Goal: Transaction & Acquisition: Book appointment/travel/reservation

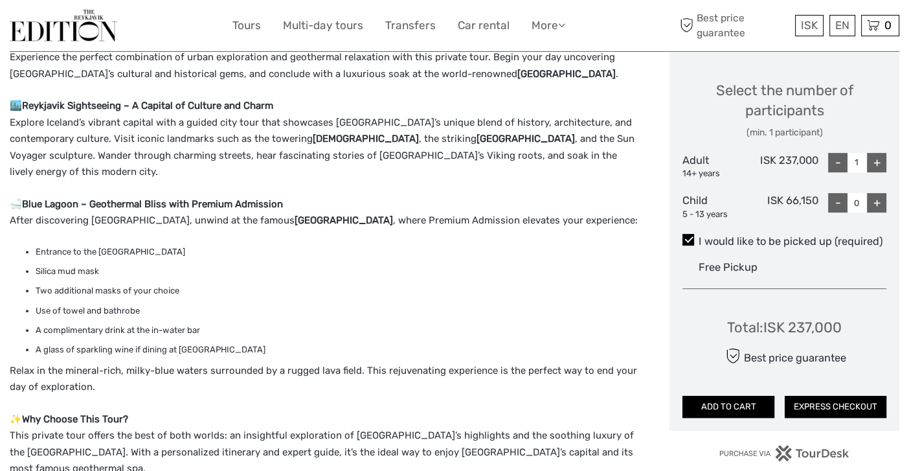
scroll to position [582, 0]
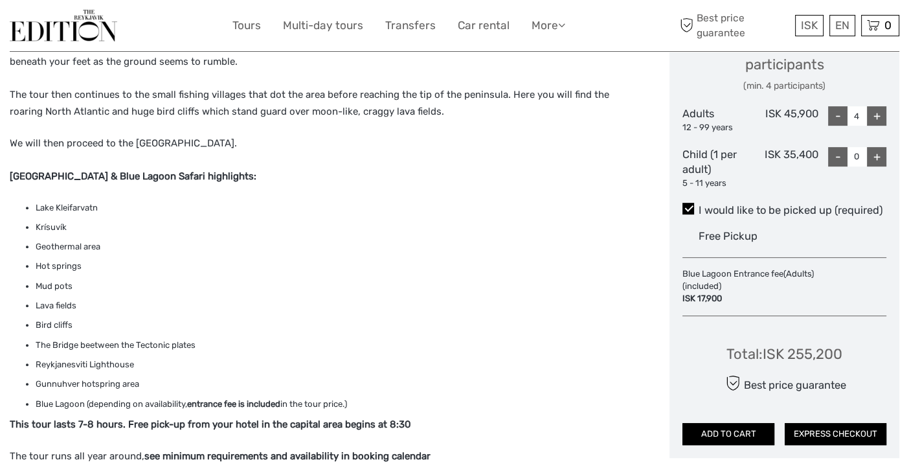
scroll to position [259, 0]
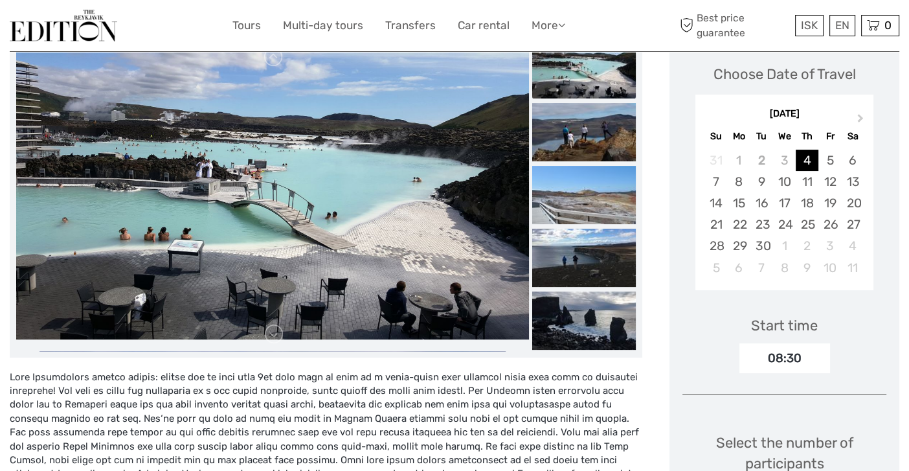
scroll to position [259, 0]
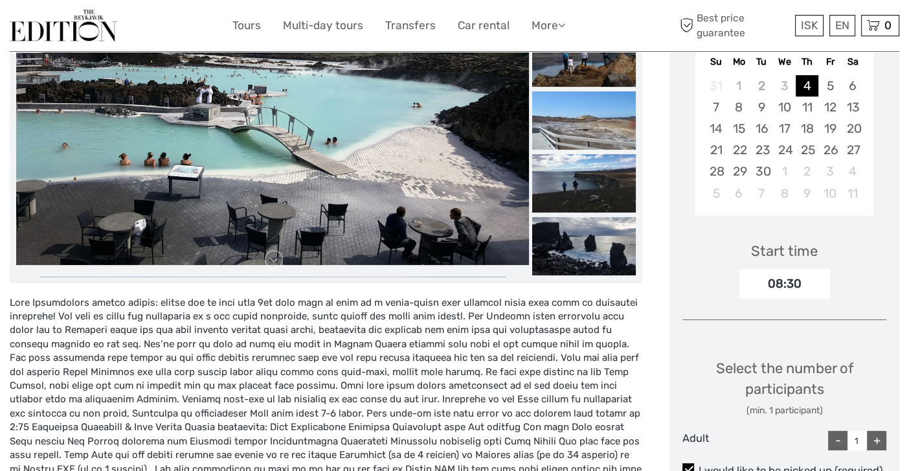
click at [788, 285] on div "08:30" at bounding box center [784, 284] width 91 height 30
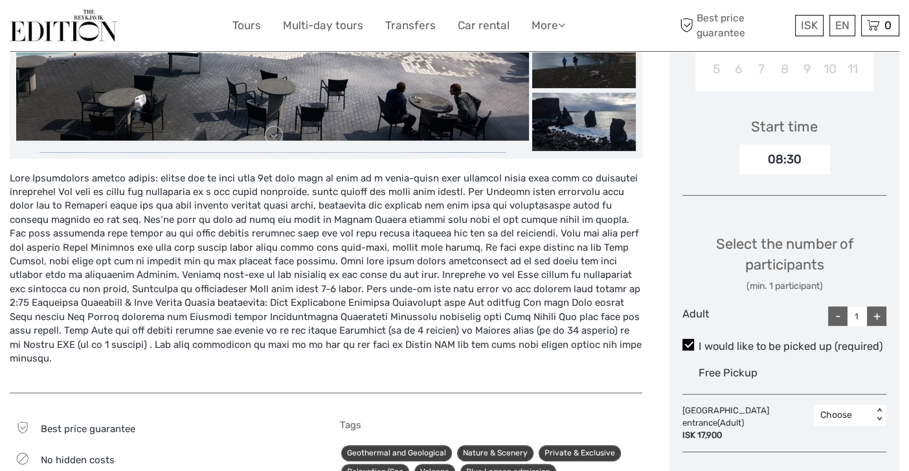
scroll to position [388, 0]
